Goal: Information Seeking & Learning: Learn about a topic

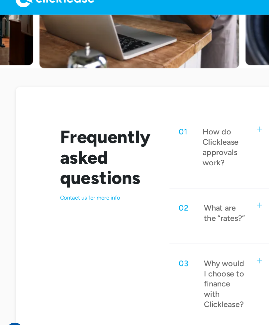
scroll to position [226, 0]
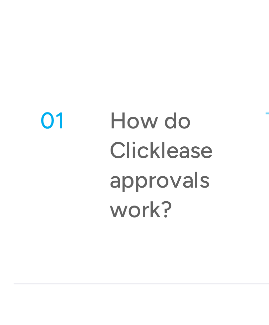
click at [172, 137] on div "How do Clicklease approvals work?" at bounding box center [191, 154] width 38 height 35
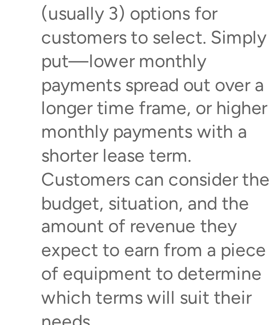
scroll to position [271, 0]
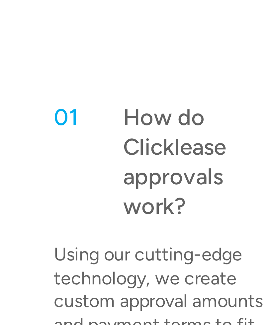
click at [172, 92] on div "How do Clicklease approvals work?" at bounding box center [191, 109] width 38 height 35
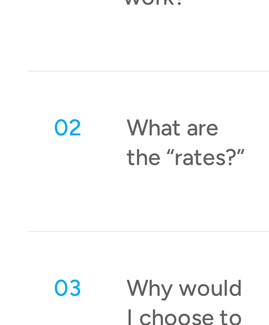
click at [173, 157] on div "What are the “rates?”" at bounding box center [191, 165] width 37 height 17
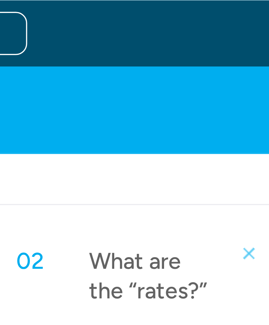
scroll to position [355, 0]
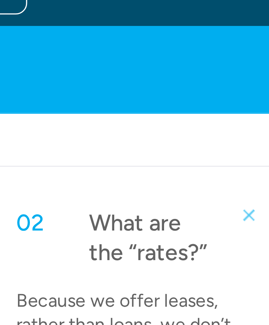
click at [173, 72] on div "What are the “rates?”" at bounding box center [191, 80] width 37 height 17
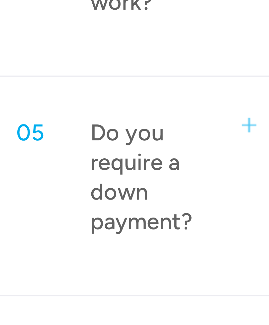
click at [173, 248] on div "Do you require a down payment?" at bounding box center [191, 265] width 36 height 35
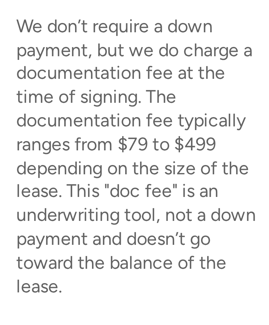
scroll to position [418, 0]
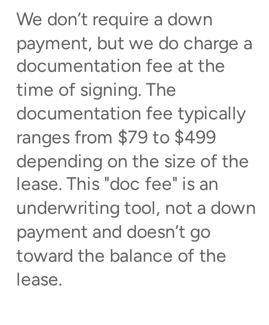
click at [143, 226] on div "We don’t require a down payment, but we do charge a documentation fee at the ti…" at bounding box center [186, 270] width 86 height 88
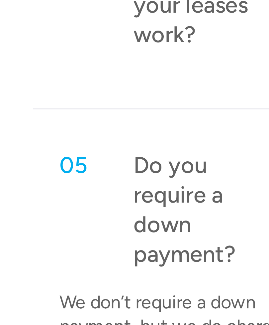
click at [173, 185] on div "Do you require a down payment?" at bounding box center [191, 202] width 36 height 35
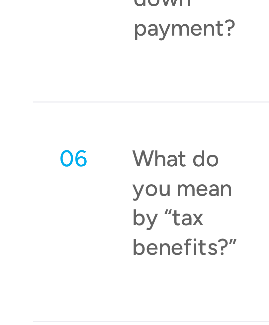
click at [173, 249] on div "What do you mean by “tax benefits?”" at bounding box center [191, 266] width 37 height 35
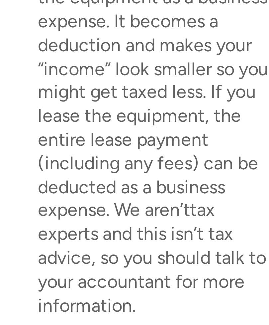
scroll to position [509, 0]
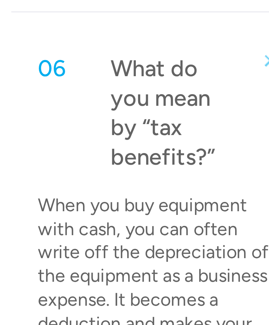
click at [173, 158] on div "What do you mean by “tax benefits?”" at bounding box center [191, 175] width 37 height 35
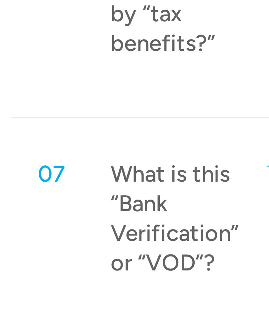
click at [173, 222] on div "What is this “Bank Verification” or “VOD”?" at bounding box center [192, 239] width 38 height 35
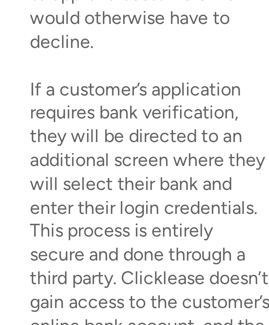
scroll to position [637, 0]
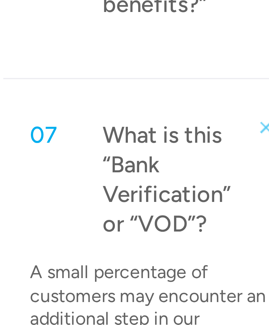
click at [173, 94] on div "What is this “Bank Verification” or “VOD”?" at bounding box center [192, 111] width 38 height 35
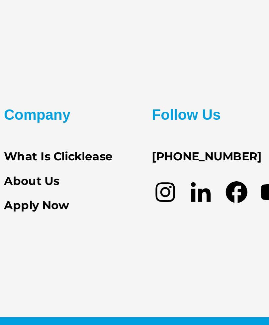
scroll to position [647, 0]
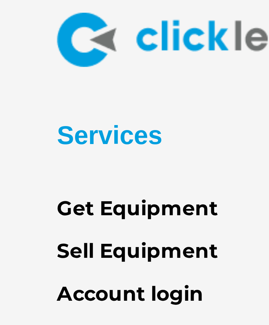
click at [18, 243] on link "Get Equipment" at bounding box center [32, 246] width 38 height 7
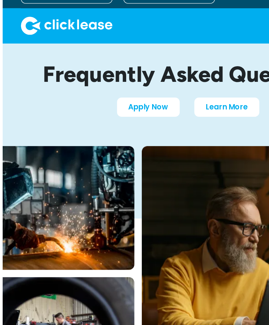
scroll to position [0, 0]
